Goal: Navigation & Orientation: Find specific page/section

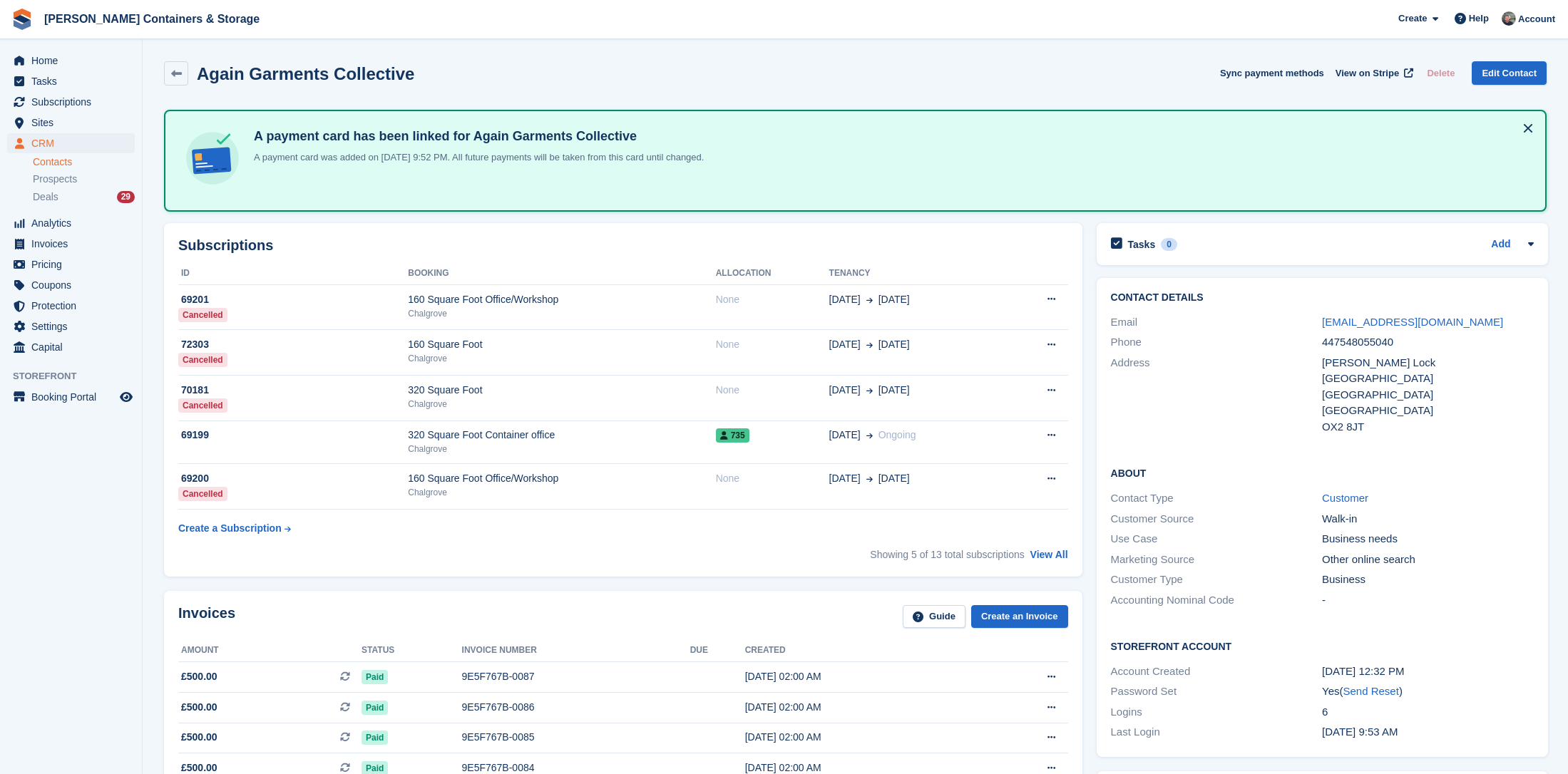
click at [52, 142] on span "CRM" at bounding box center [74, 143] width 86 height 20
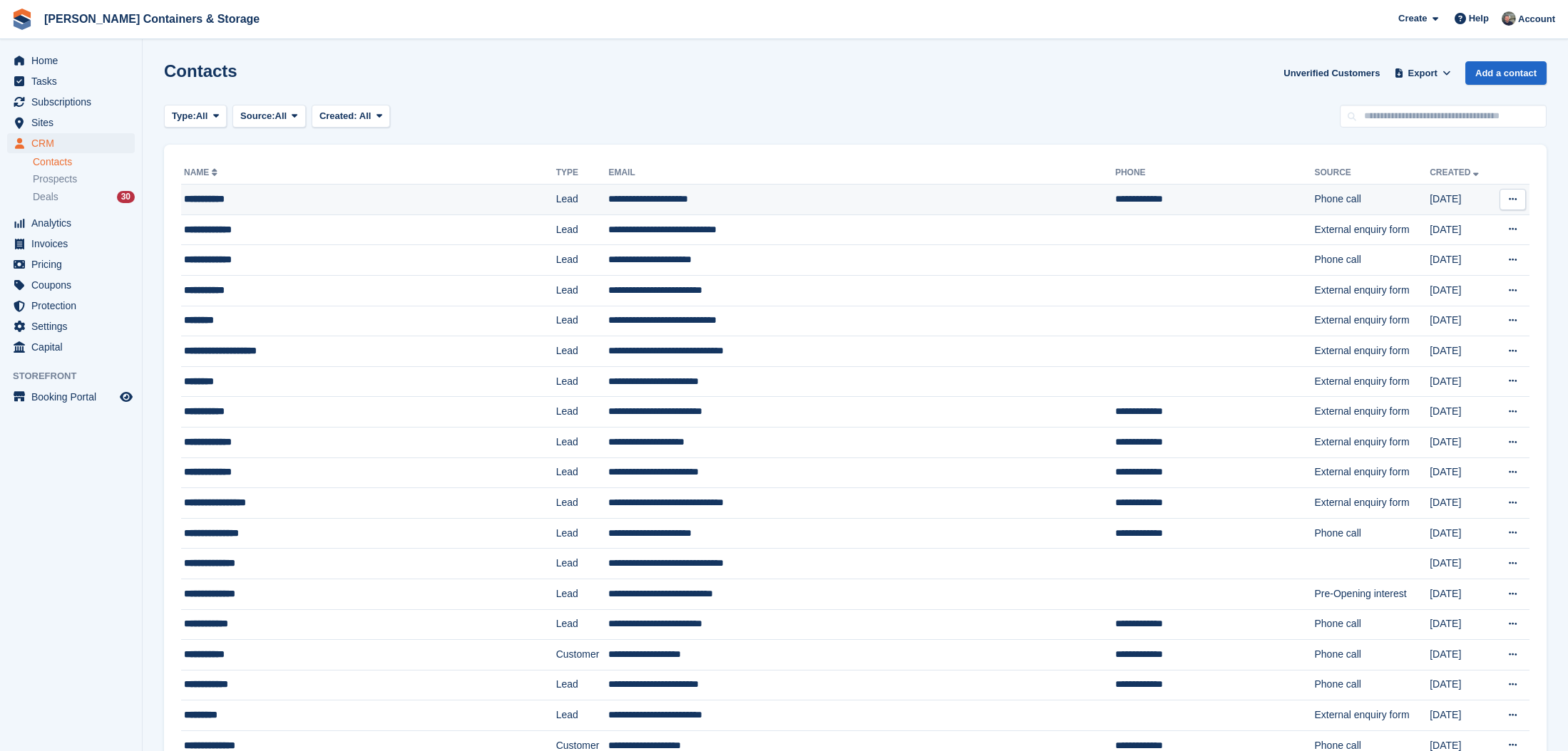
click at [364, 209] on td "**********" at bounding box center [369, 199] width 375 height 30
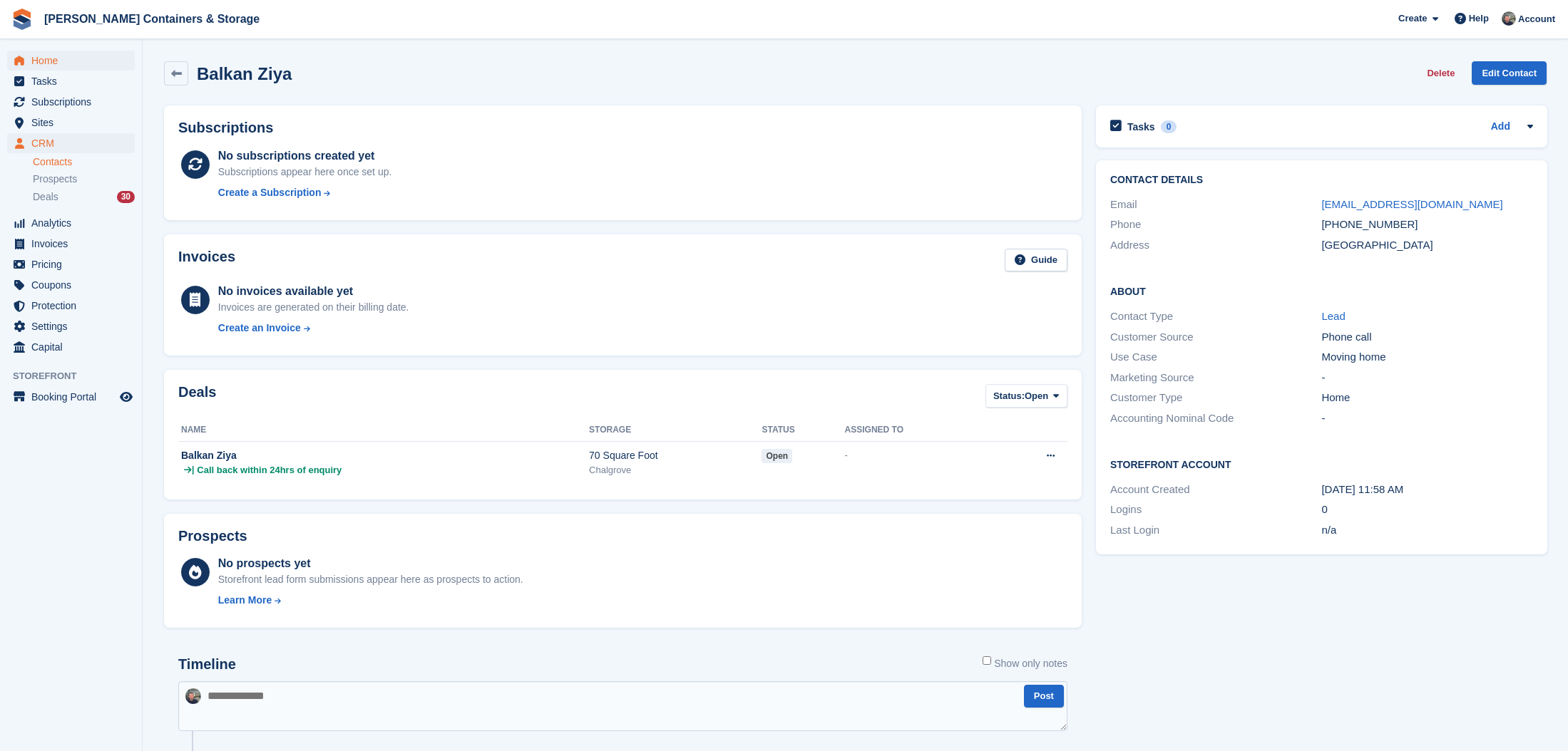
click at [92, 51] on span "Home" at bounding box center [74, 61] width 86 height 20
